Goal: Information Seeking & Learning: Learn about a topic

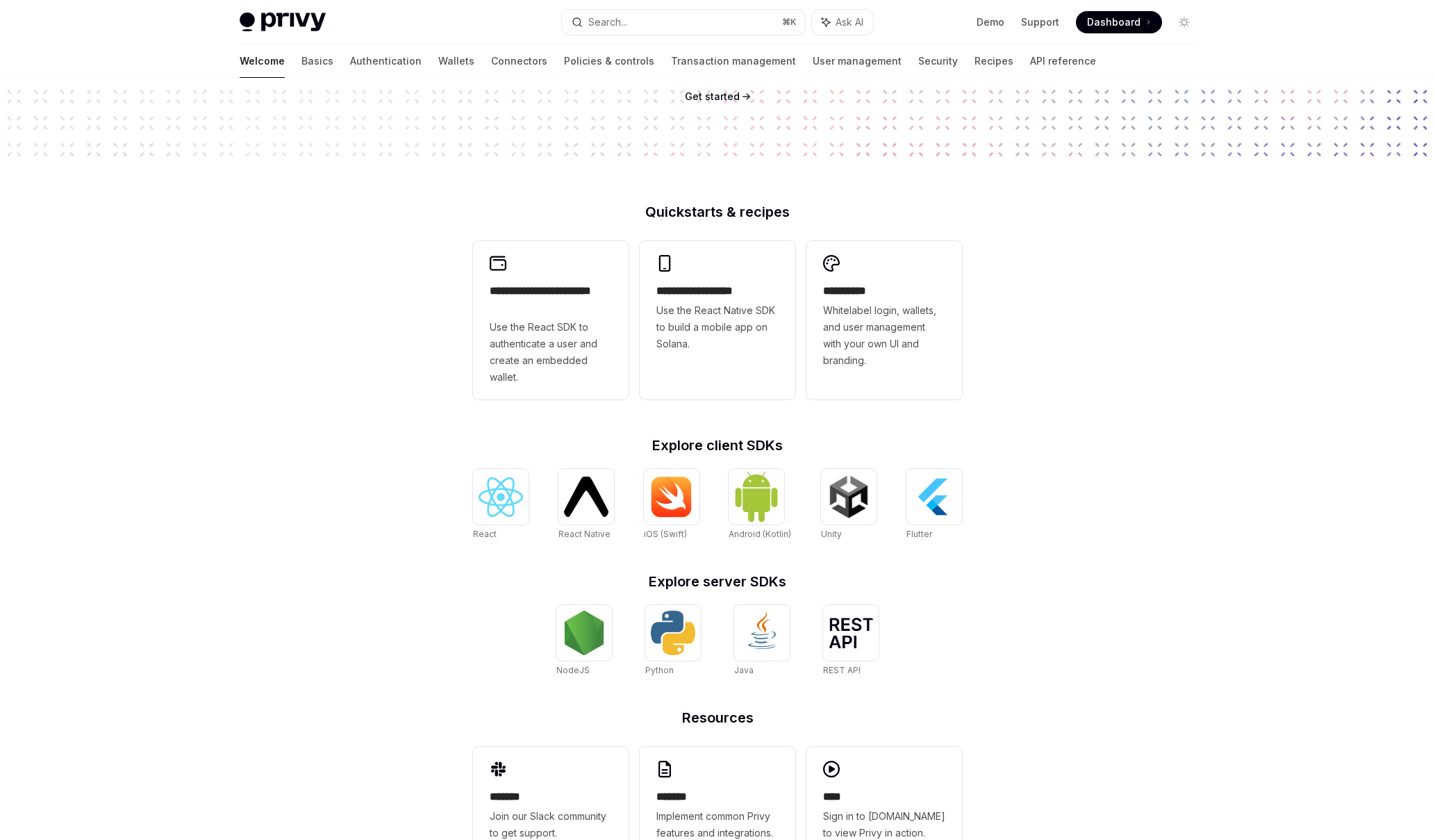
scroll to position [298, 0]
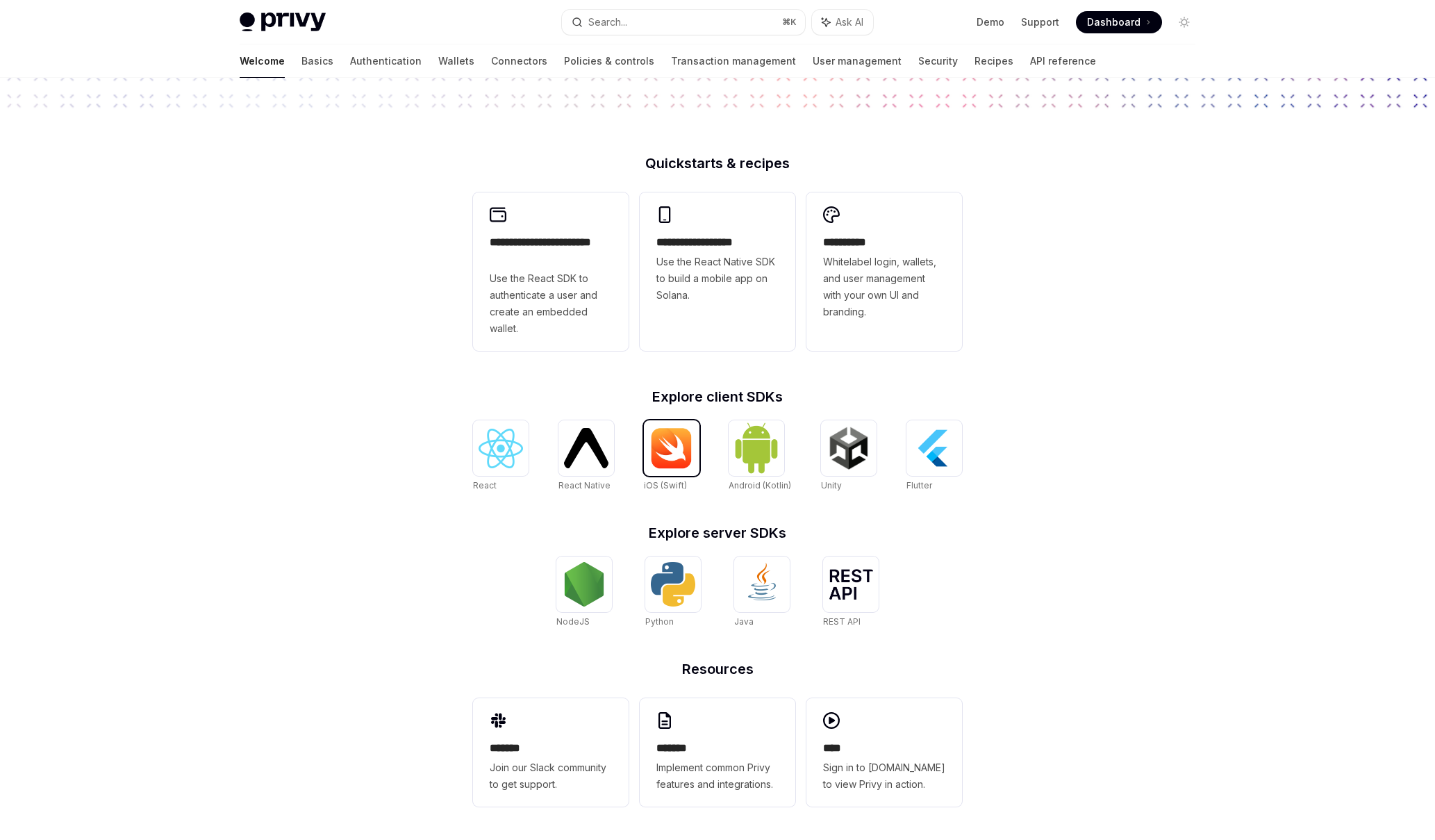
click at [675, 445] on img at bounding box center [671, 448] width 45 height 42
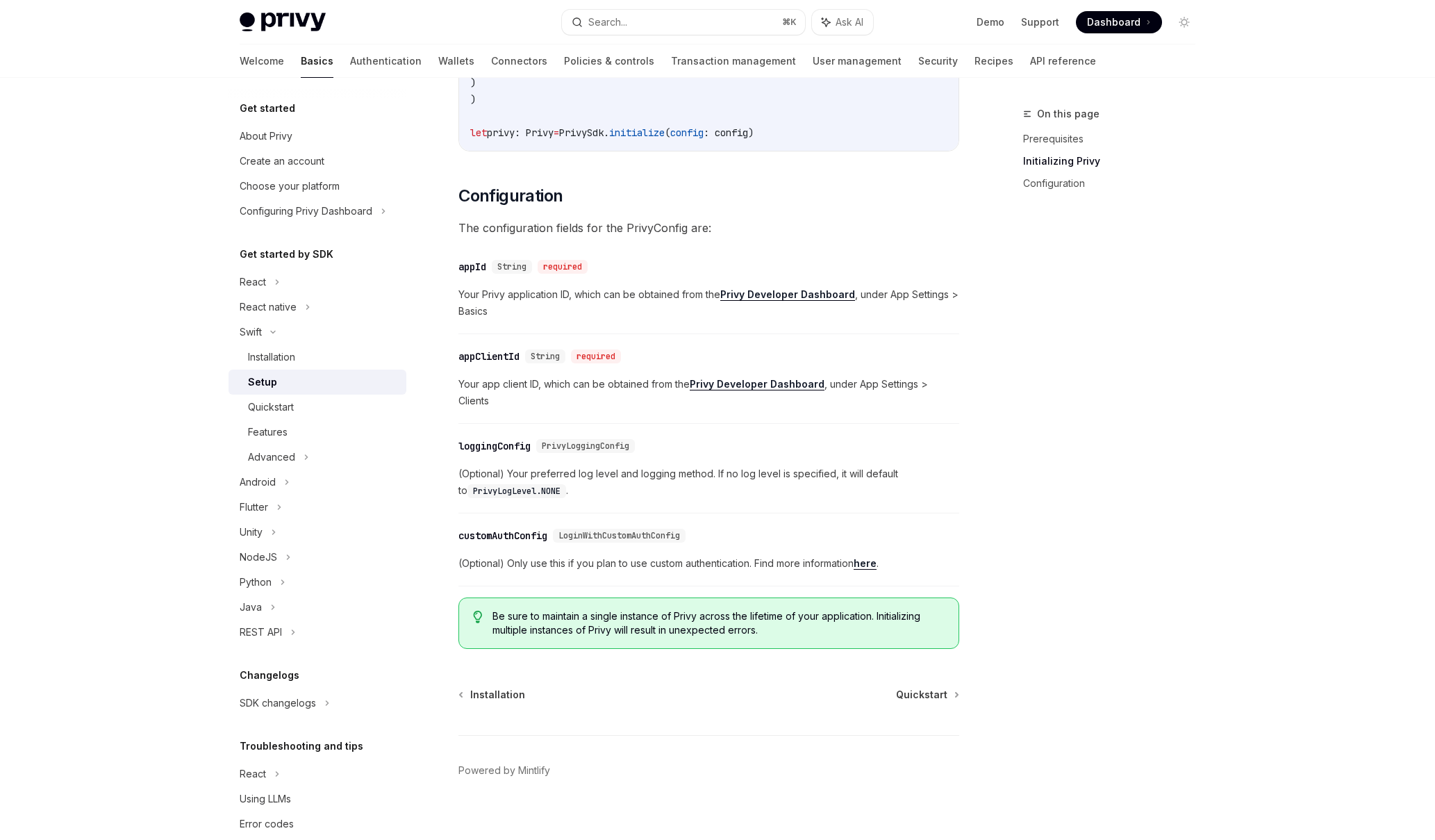
scroll to position [540, 0]
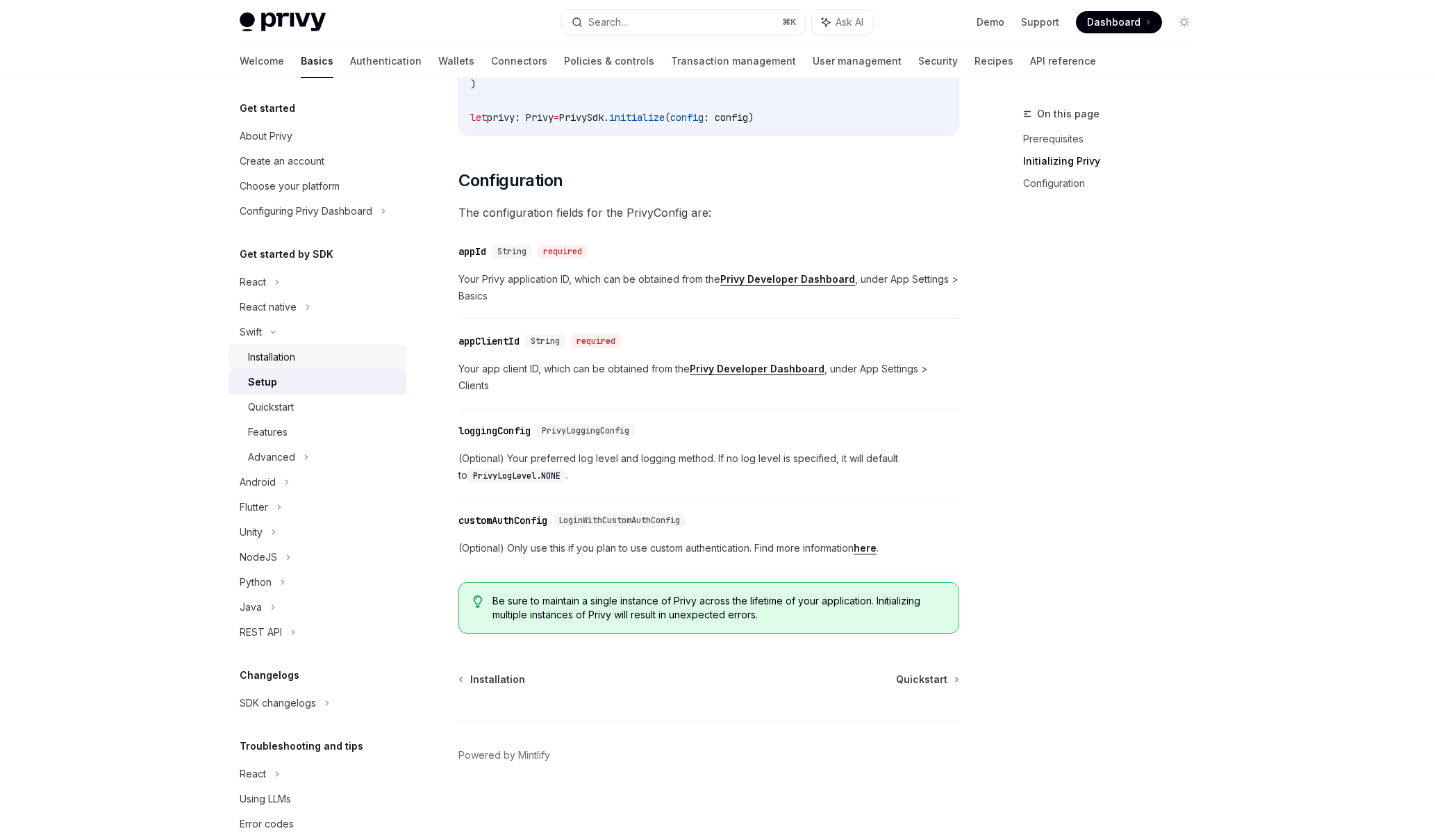
click at [289, 357] on div "Installation" at bounding box center [271, 357] width 47 height 17
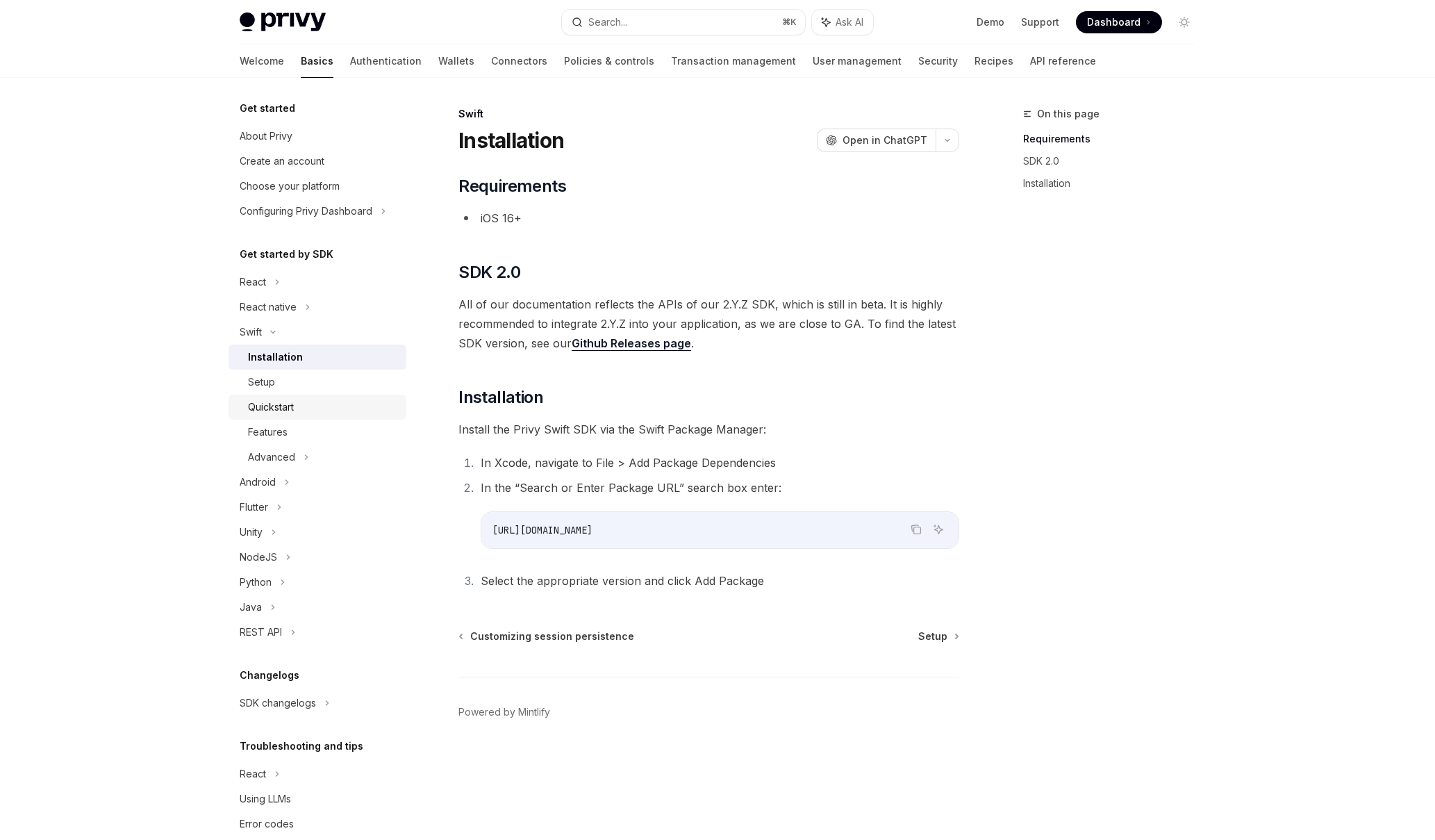
click at [272, 410] on div "Quickstart" at bounding box center [270, 407] width 46 height 17
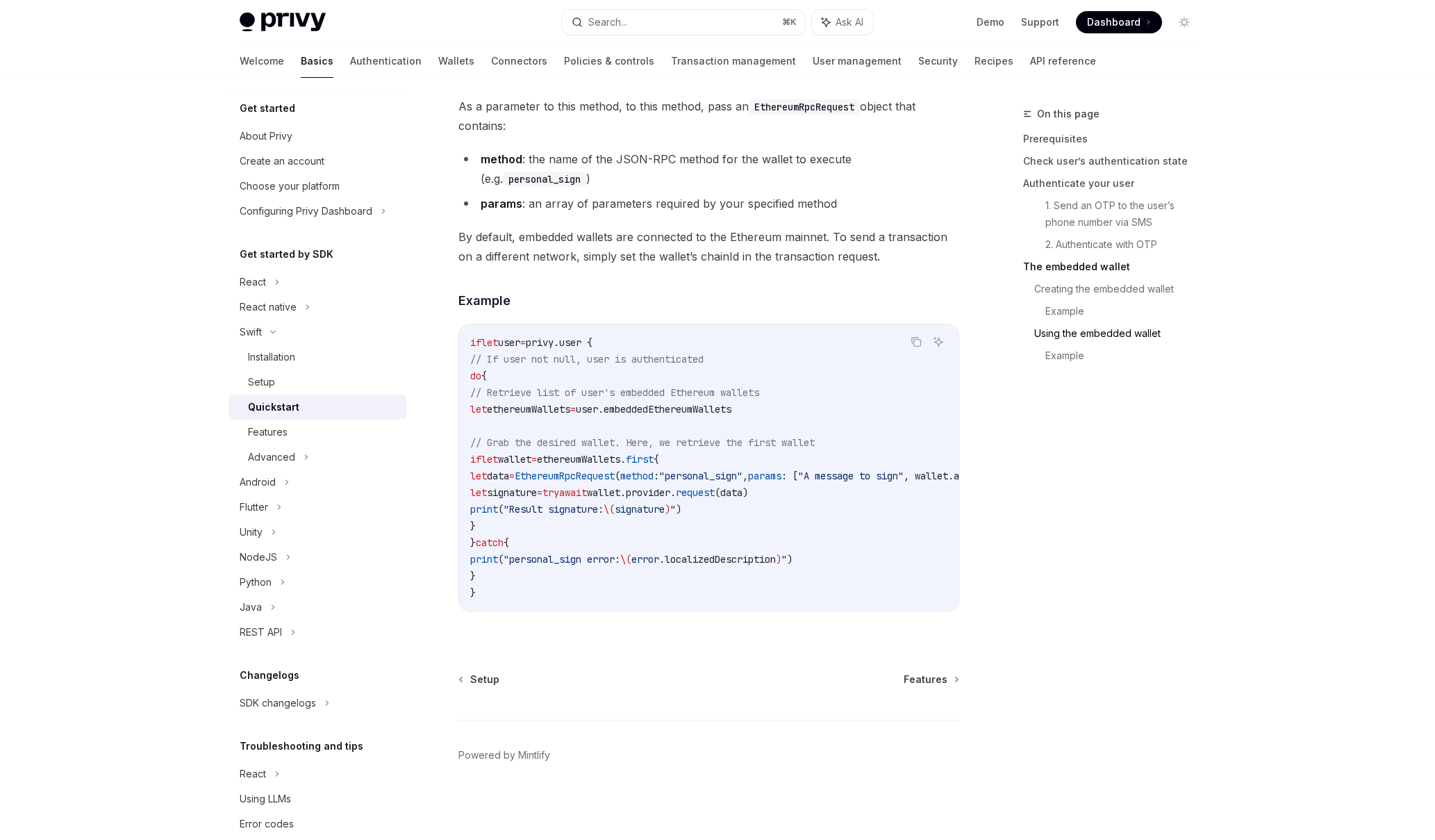
scroll to position [2651, 0]
click at [296, 433] on div "Features" at bounding box center [323, 433] width 150 height 17
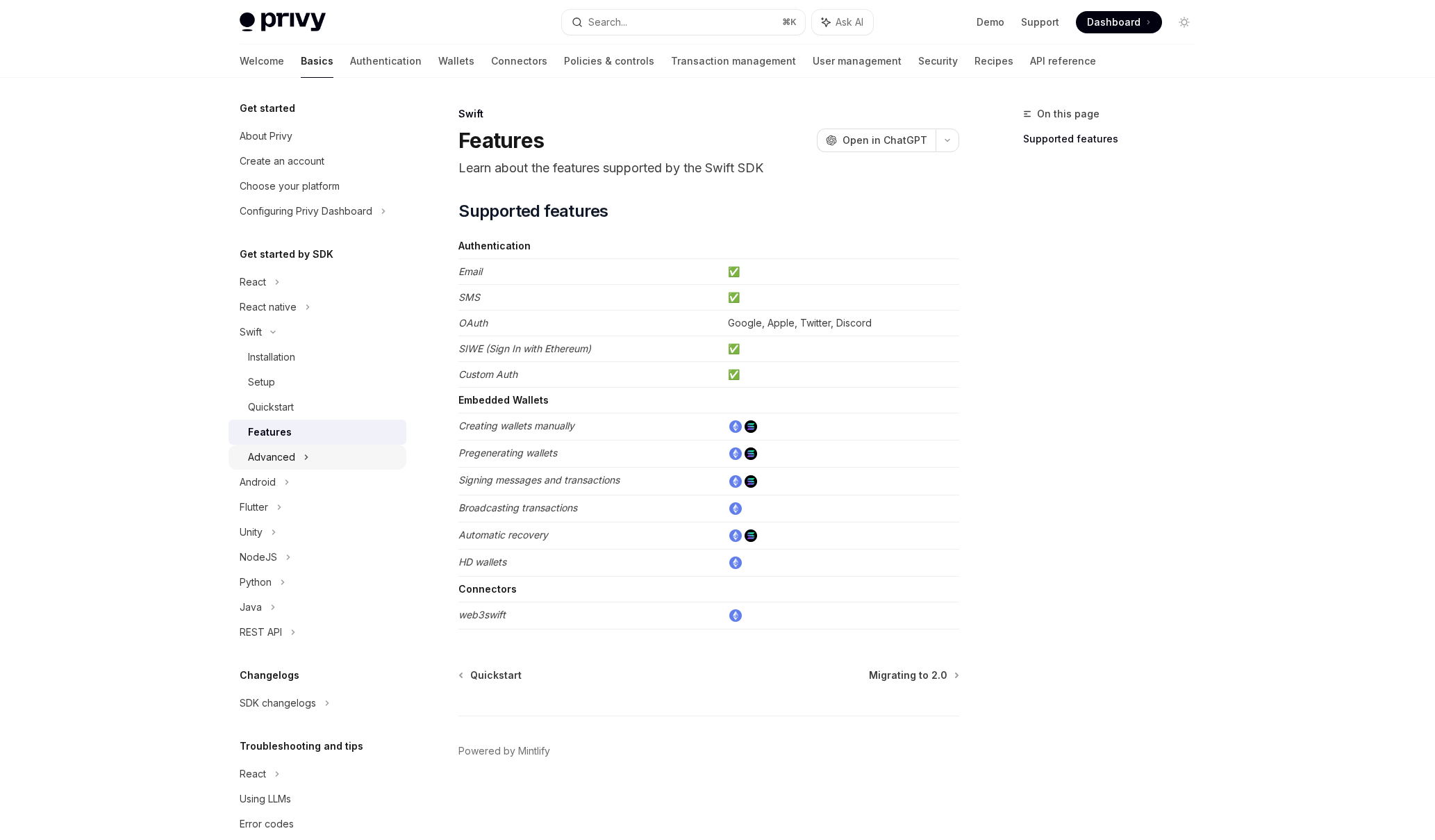
drag, startPoint x: 268, startPoint y: 471, endPoint x: 268, endPoint y: 460, distance: 11.0
click at [268, 470] on div "Android" at bounding box center [317, 482] width 177 height 25
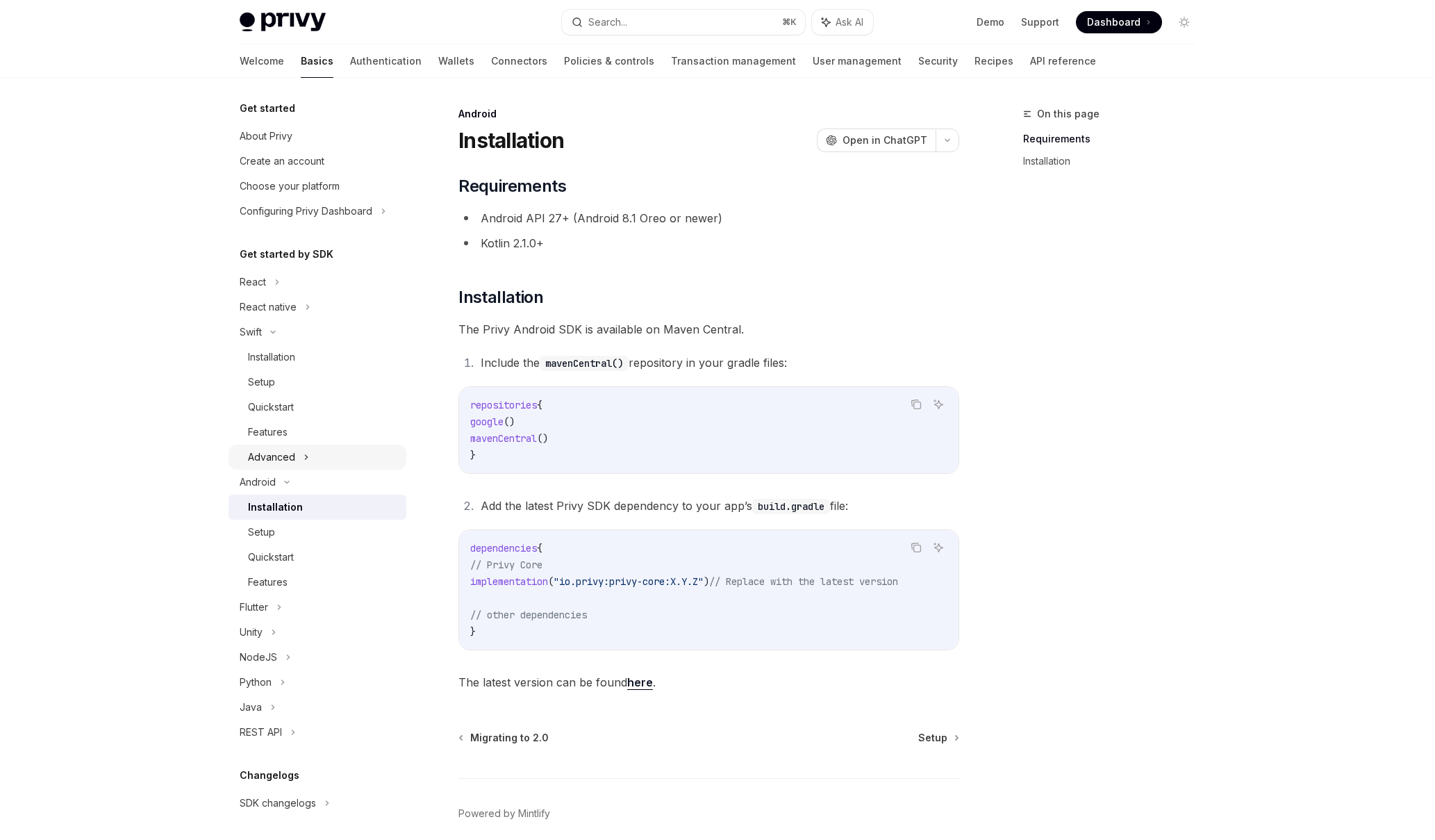
click at [266, 459] on div "Advanced" at bounding box center [271, 457] width 47 height 17
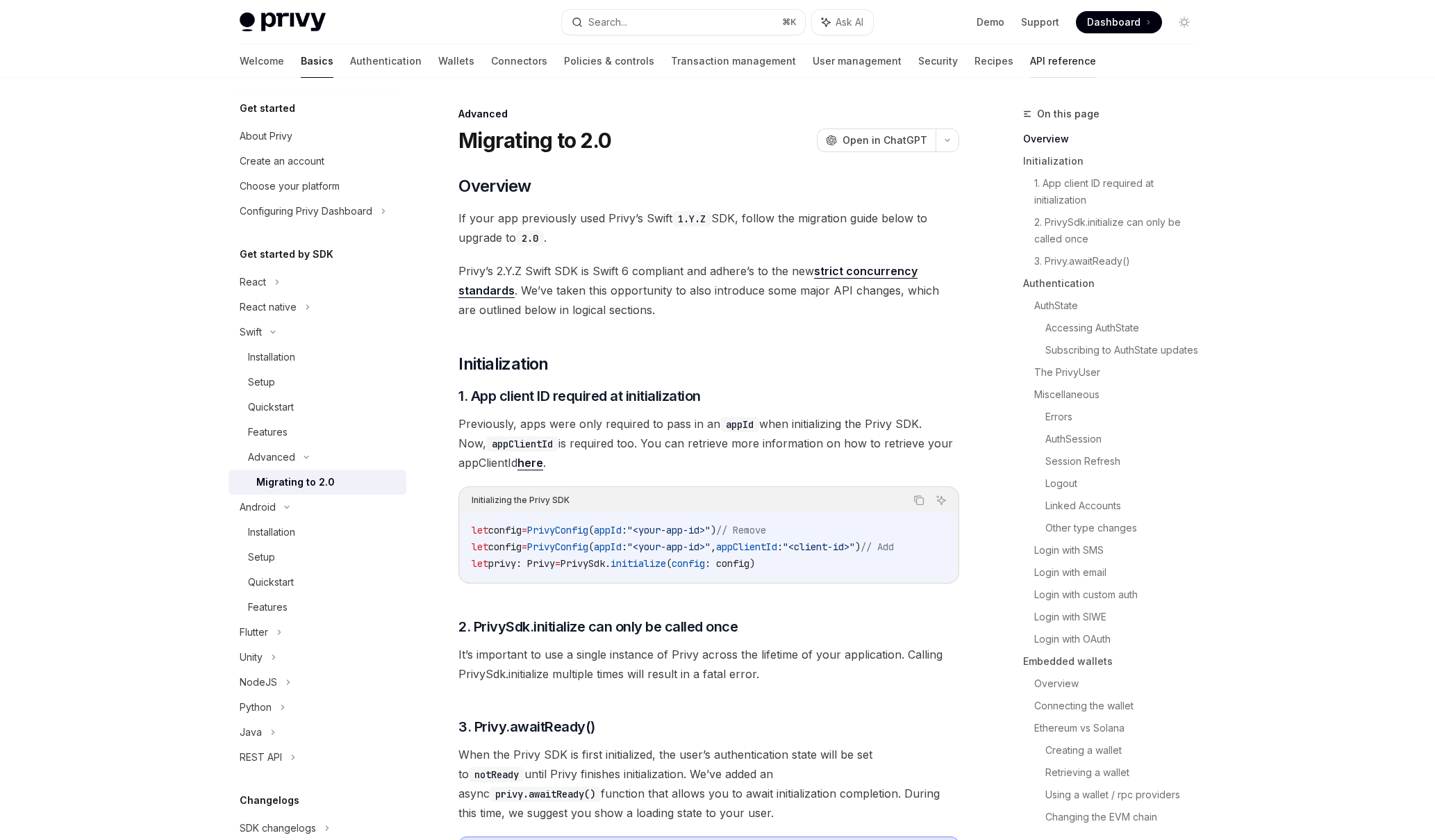
click at [1031, 68] on link "API reference" at bounding box center [1064, 61] width 66 height 33
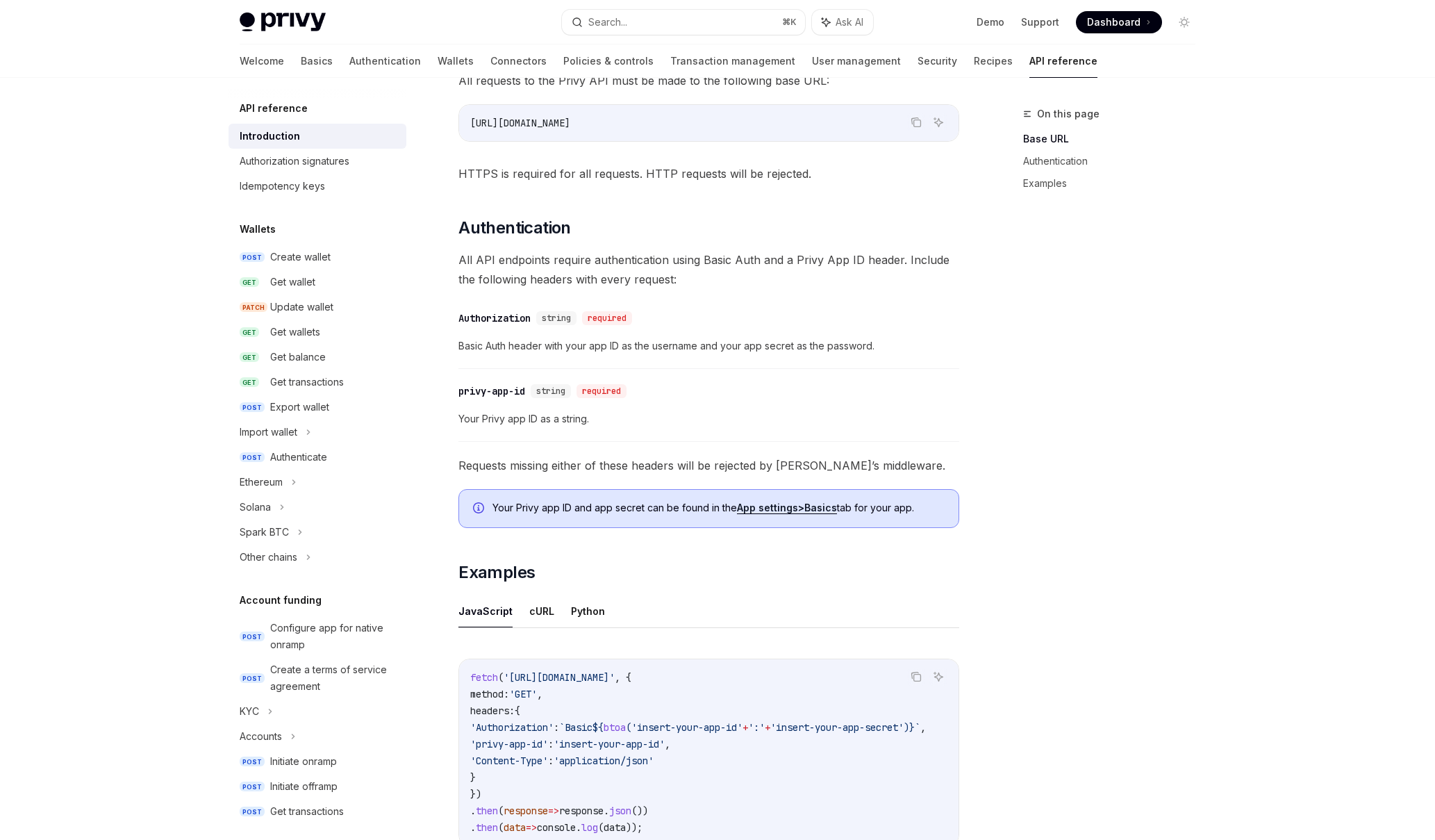
scroll to position [445, 0]
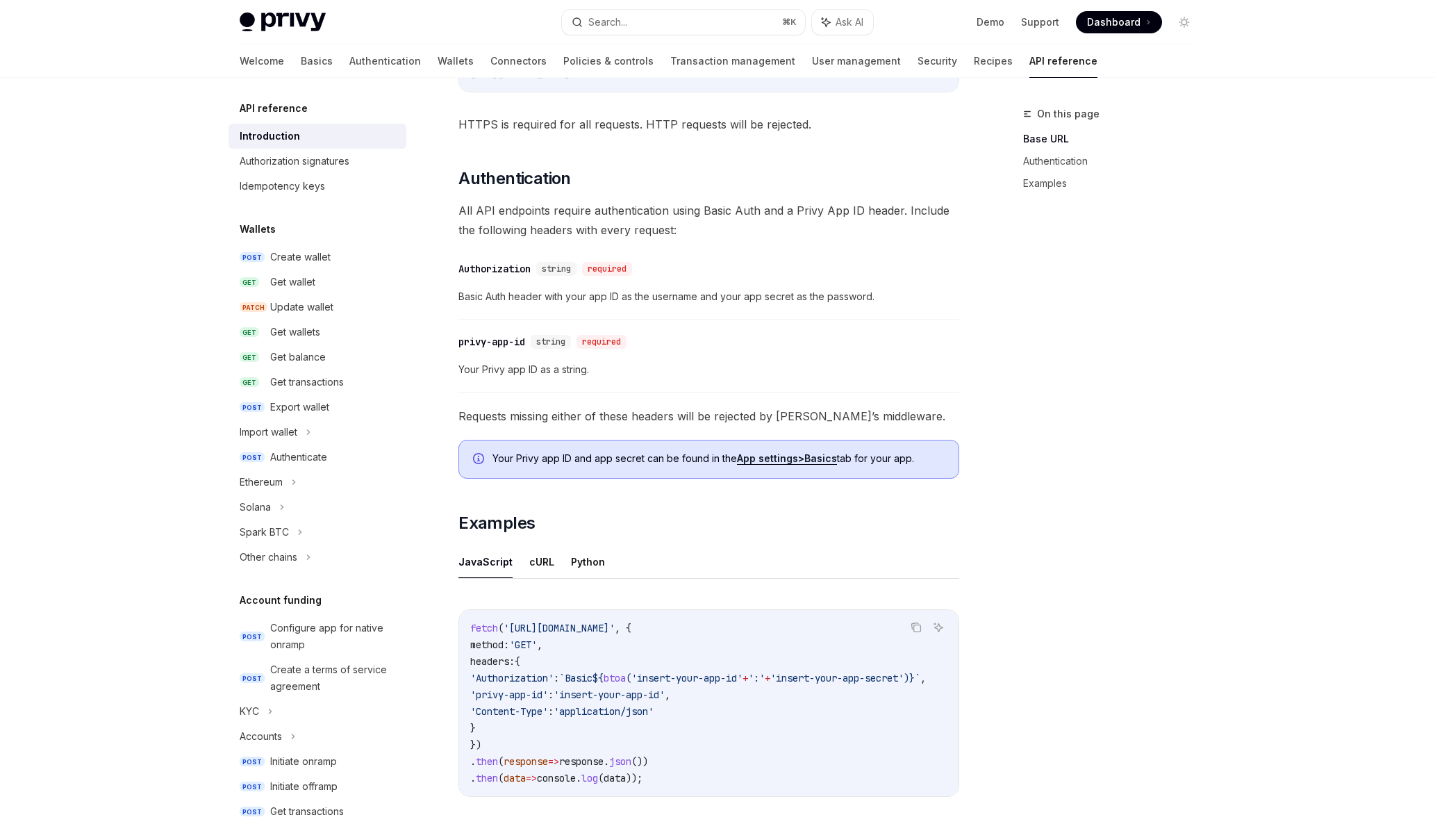
type textarea "*"
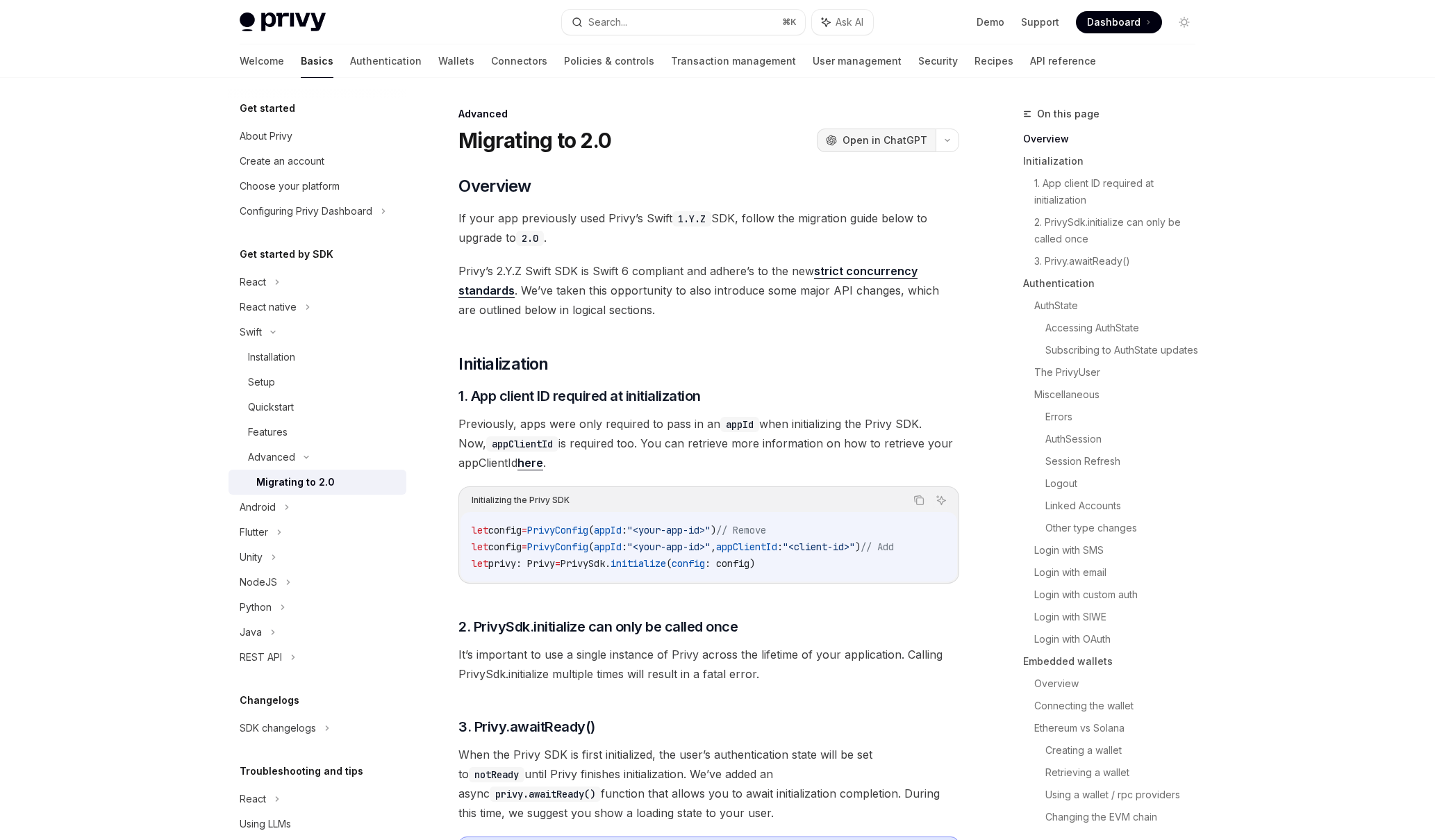
click at [871, 143] on span "Open in ChatGPT" at bounding box center [885, 140] width 84 height 14
